Goal: Information Seeking & Learning: Check status

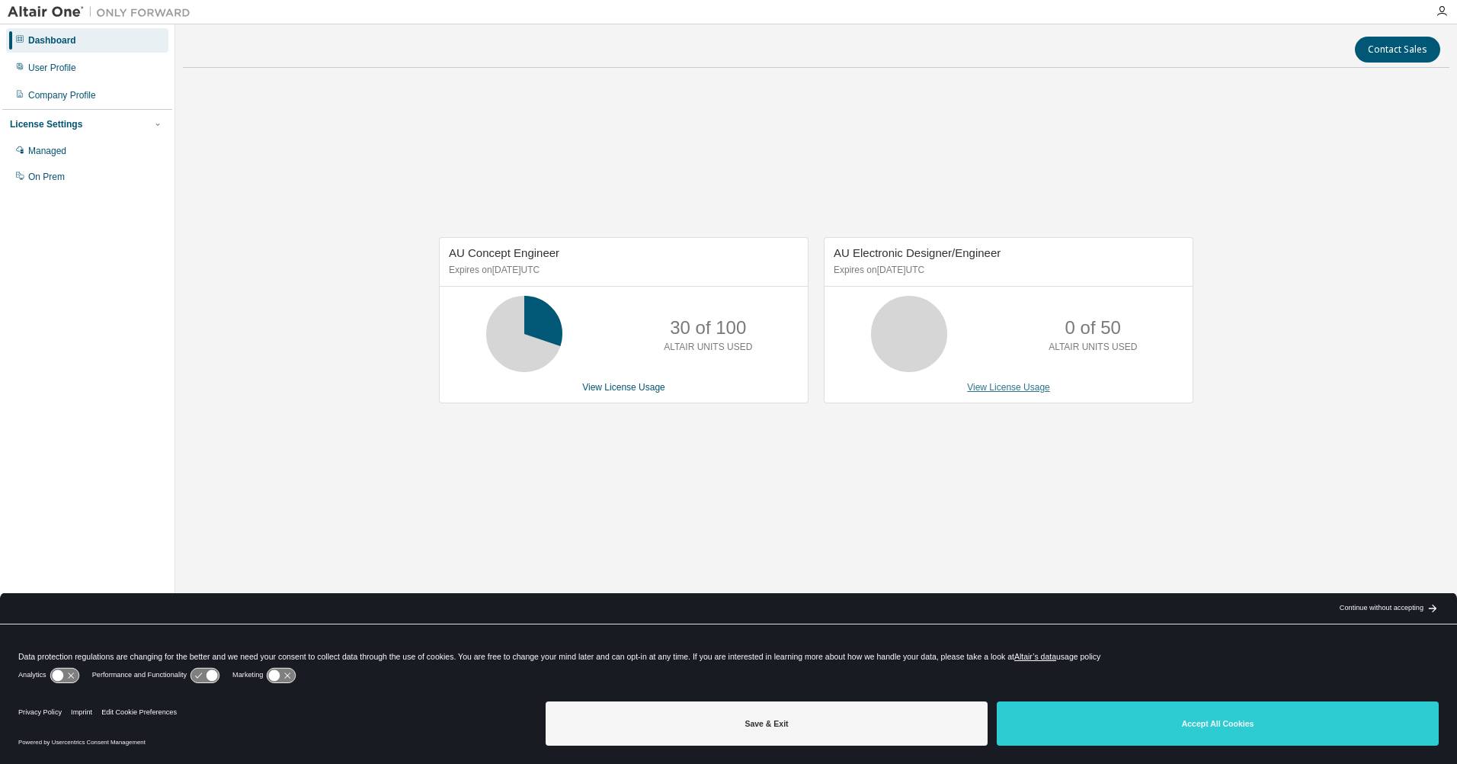
click at [1045, 388] on link "View License Usage" at bounding box center [1008, 387] width 83 height 11
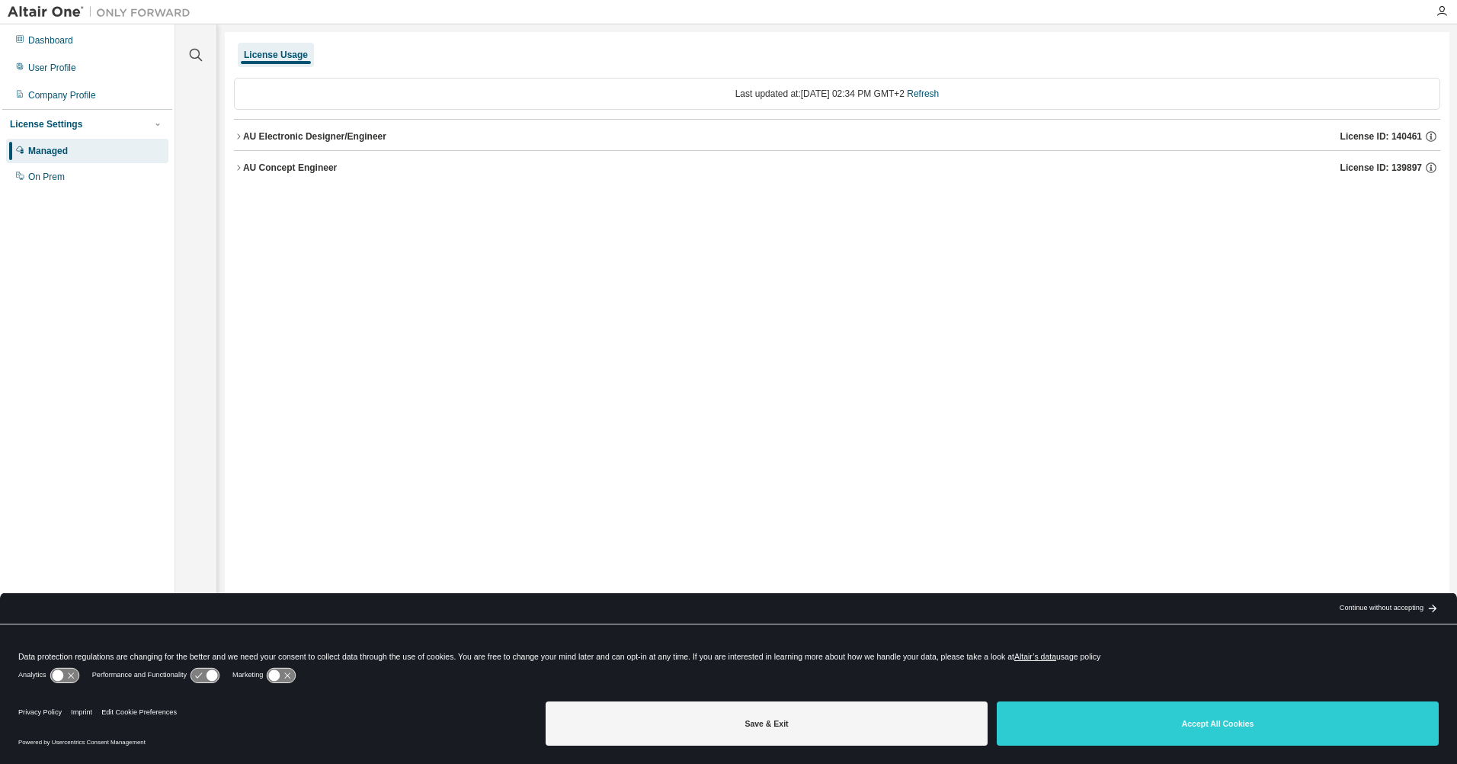
click at [231, 166] on div "License Usage Last updated at: Wed 2025-09-03 02:34 PM GMT+2 Refresh AU Electro…" at bounding box center [837, 372] width 1225 height 680
click at [232, 167] on div "License Usage Last updated at: Wed 2025-09-03 02:34 PM GMT+2 Refresh AU Electro…" at bounding box center [837, 372] width 1225 height 680
click at [241, 167] on icon "button" at bounding box center [238, 167] width 9 height 9
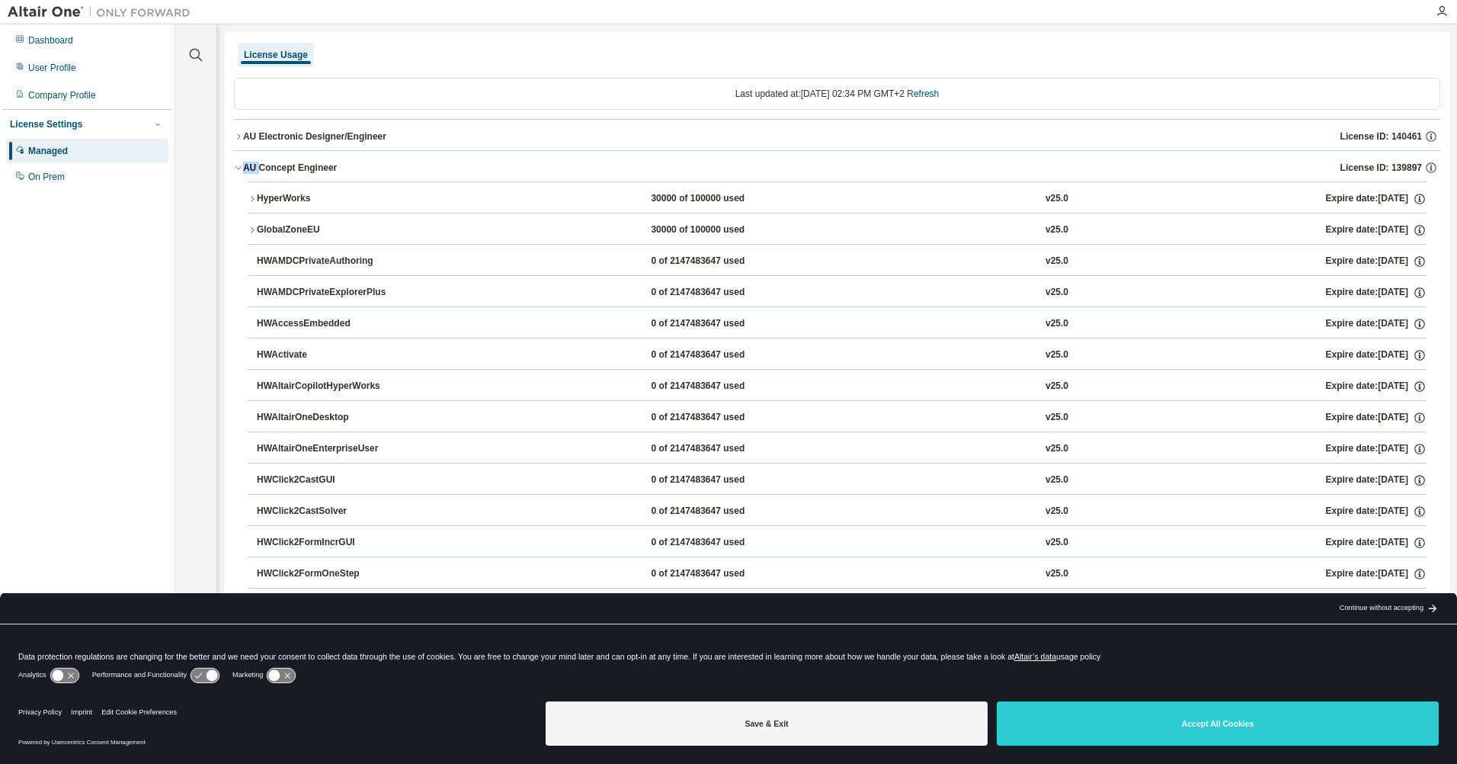
click at [454, 164] on div "AU Concept Engineer License ID: 139897" at bounding box center [841, 168] width 1197 height 14
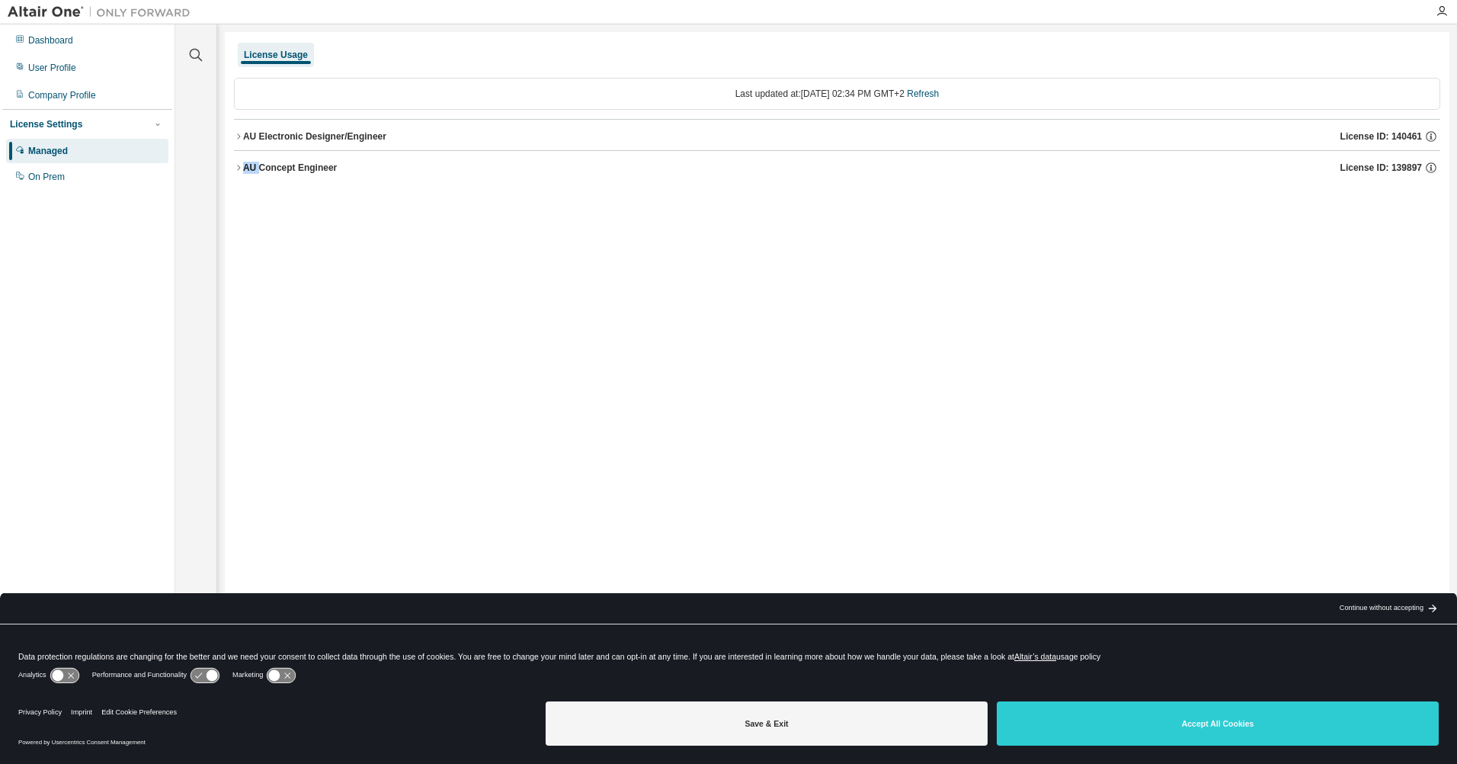
click at [406, 165] on div "AU Concept Engineer License ID: 139897" at bounding box center [841, 168] width 1197 height 14
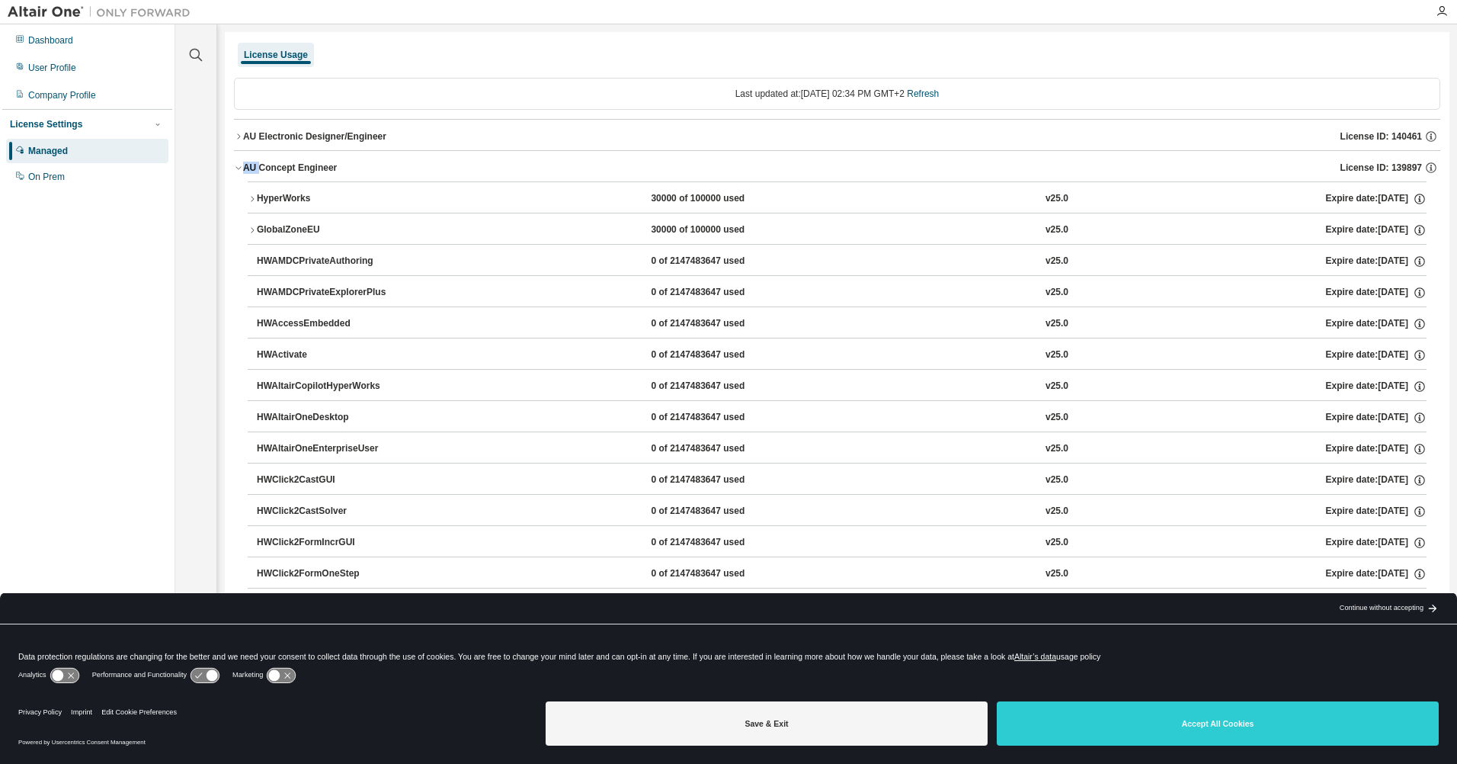
click at [312, 229] on div "GlobalZoneEU" at bounding box center [325, 230] width 137 height 14
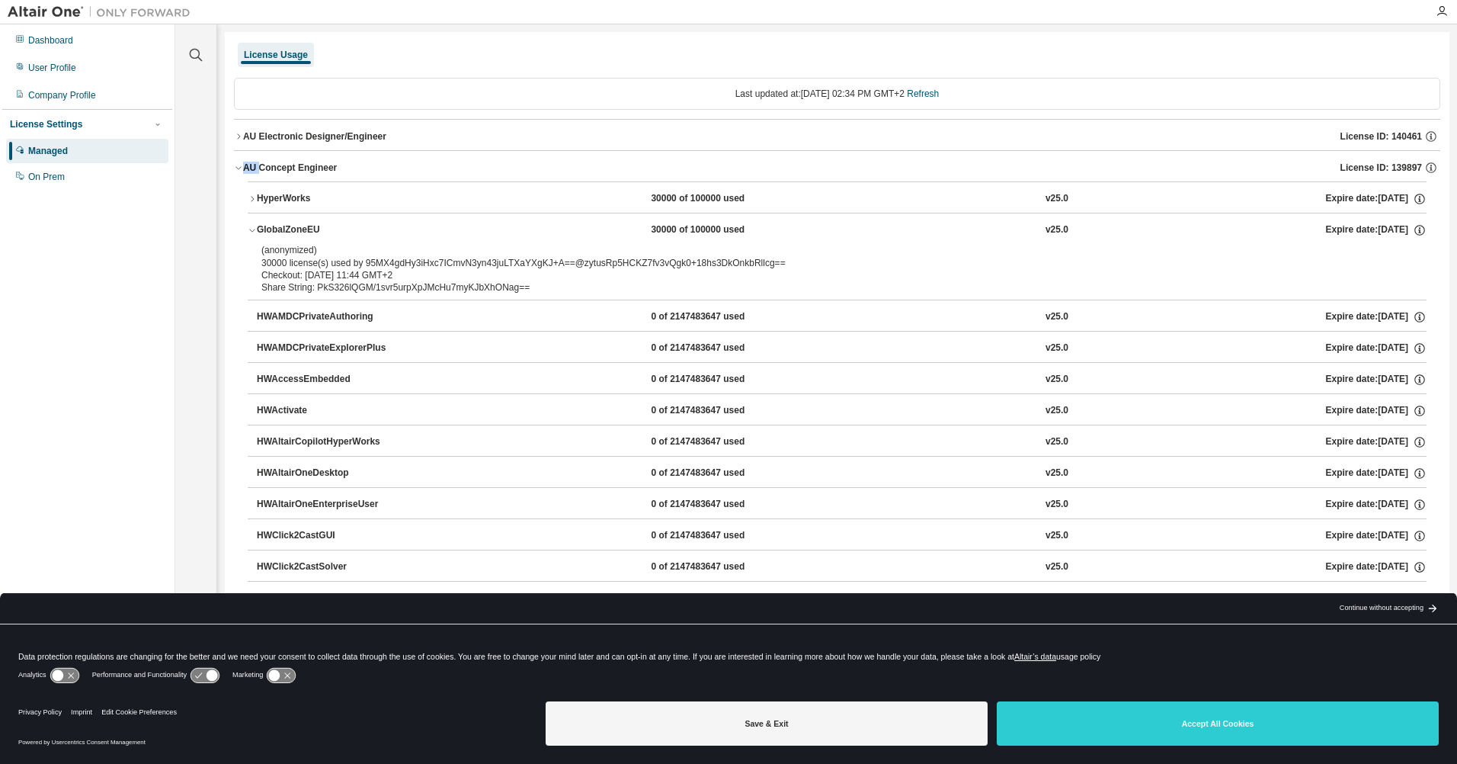
click at [291, 127] on button "AU Electronic Designer/Engineer License ID: 140461" at bounding box center [837, 137] width 1206 height 34
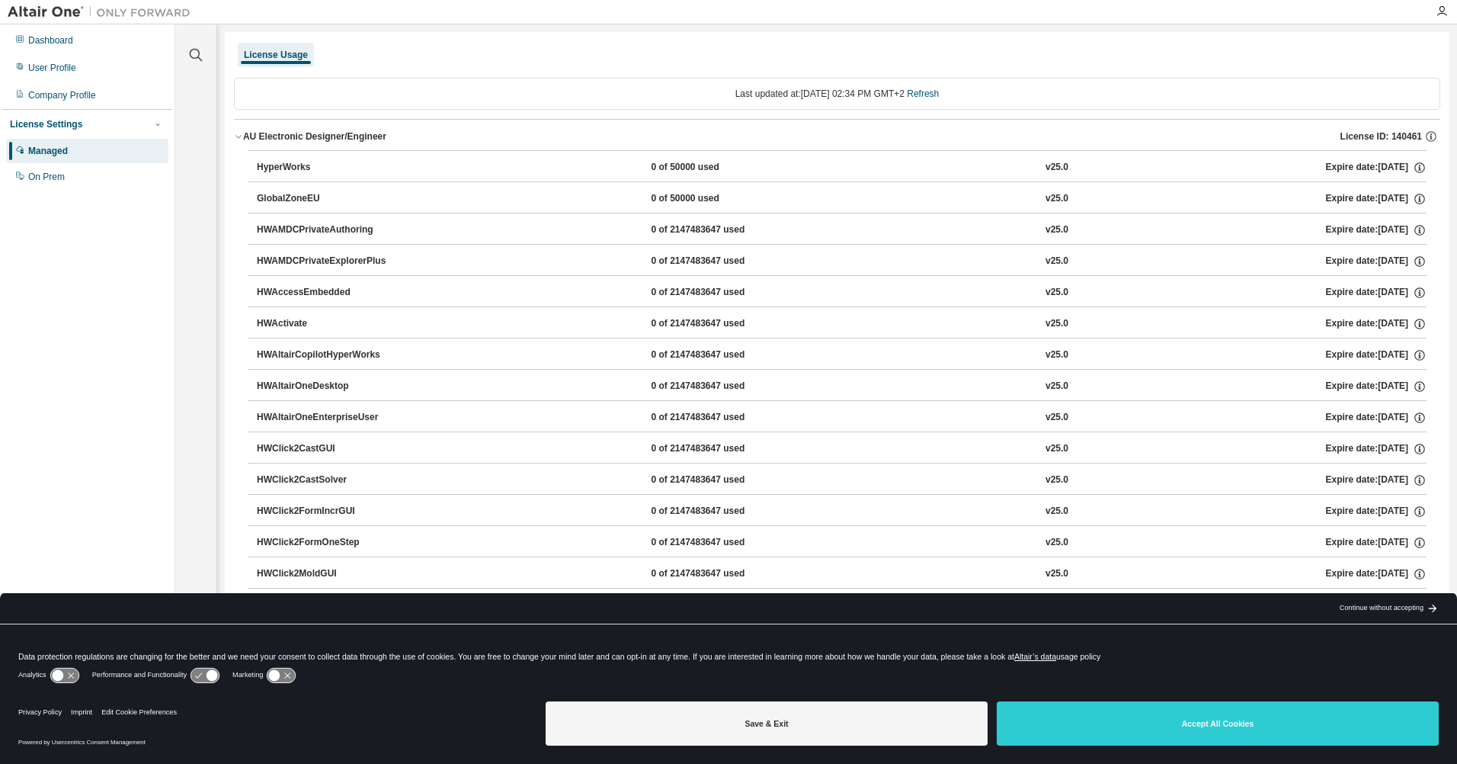
click at [322, 194] on div "GlobalZoneEU" at bounding box center [325, 199] width 137 height 14
click at [52, 69] on div "User Profile" at bounding box center [52, 68] width 48 height 12
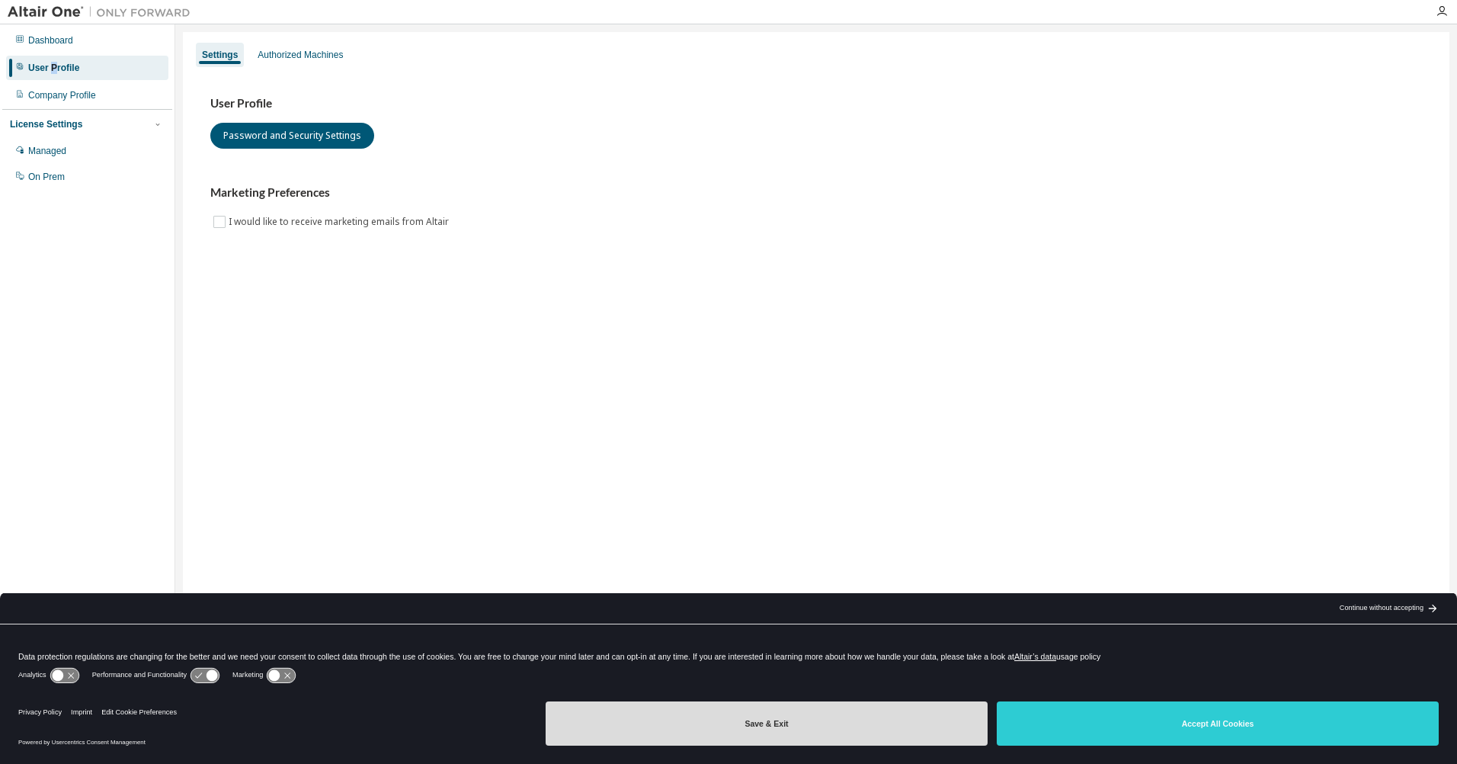
click at [794, 720] on button "Save & Exit" at bounding box center [767, 723] width 442 height 44
